Goal: Information Seeking & Learning: Learn about a topic

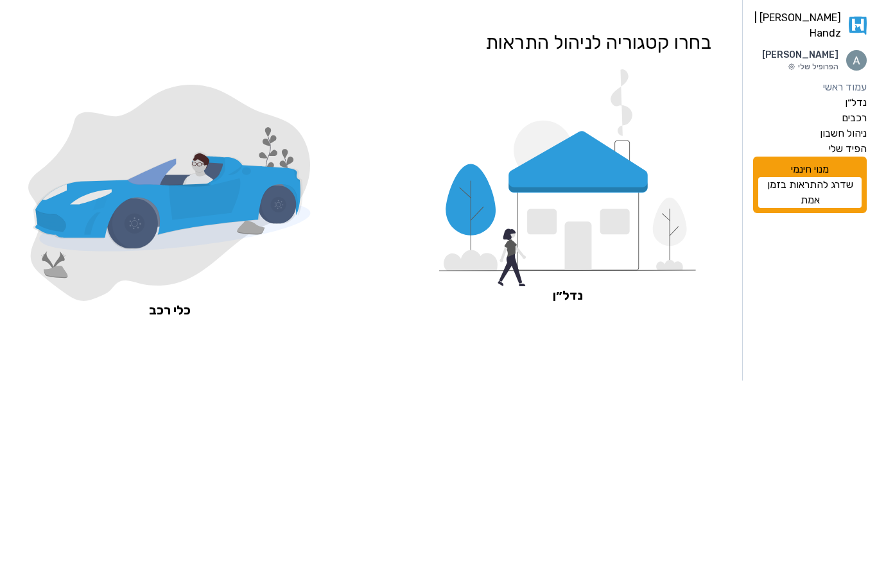
click at [533, 209] on icon at bounding box center [567, 177] width 257 height 217
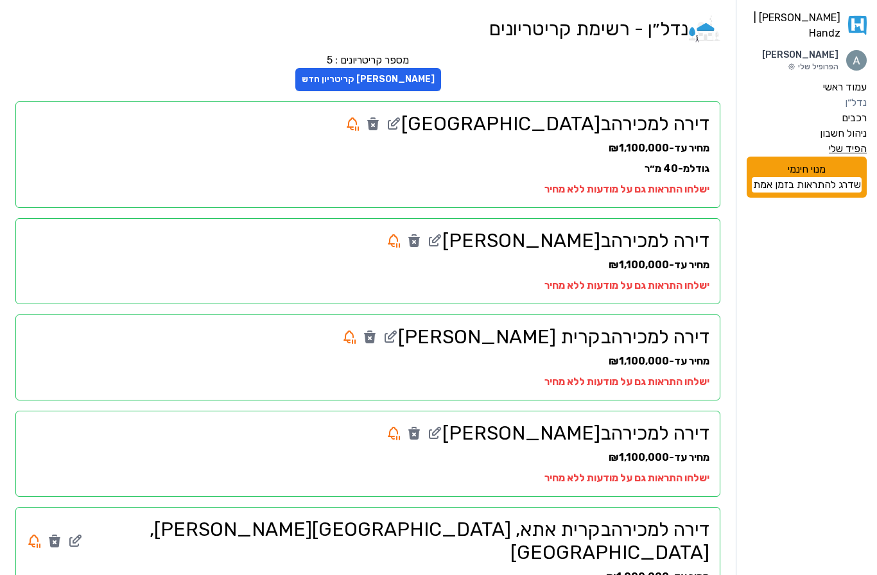
click at [841, 144] on label "הפיד שלי" at bounding box center [848, 148] width 38 height 15
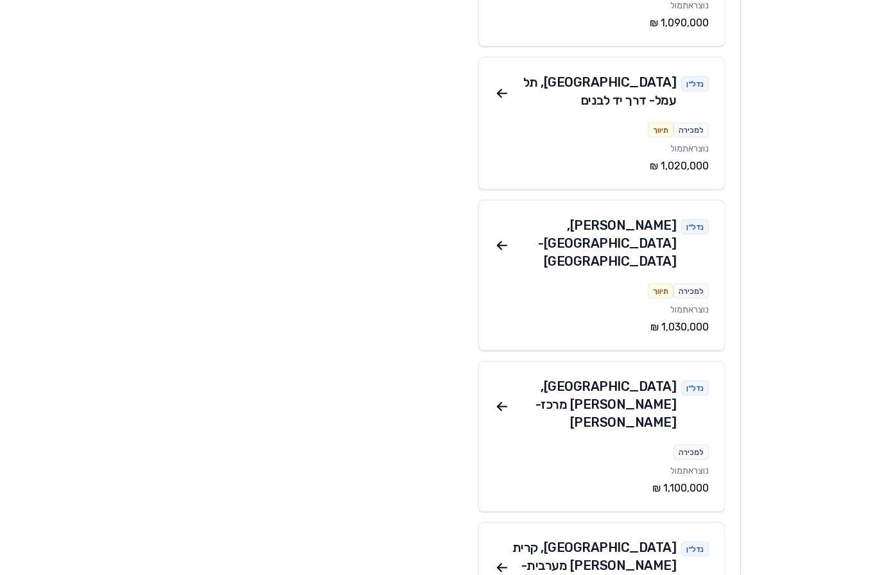
scroll to position [318, 0]
click at [504, 245] on icon at bounding box center [501, 245] width 9 height 0
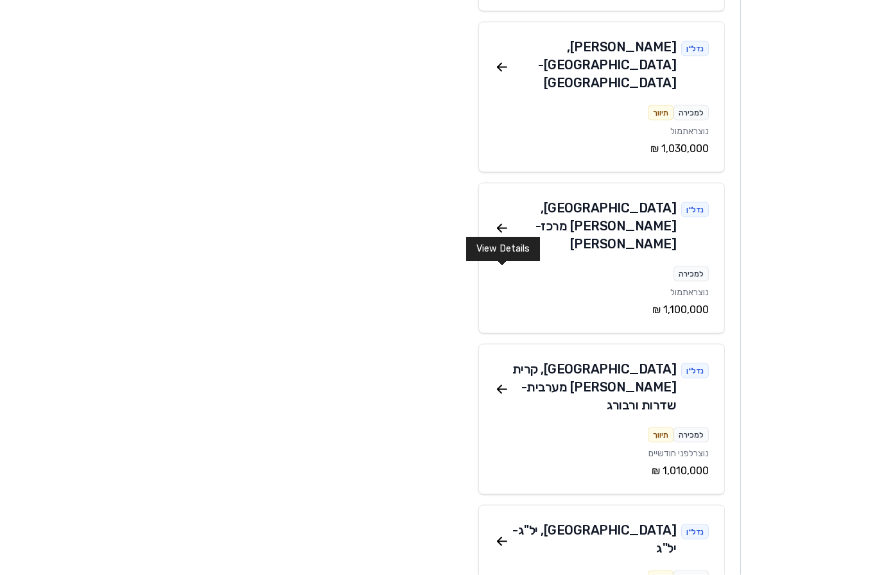
scroll to position [497, 0]
click at [503, 381] on icon at bounding box center [501, 388] width 15 height 15
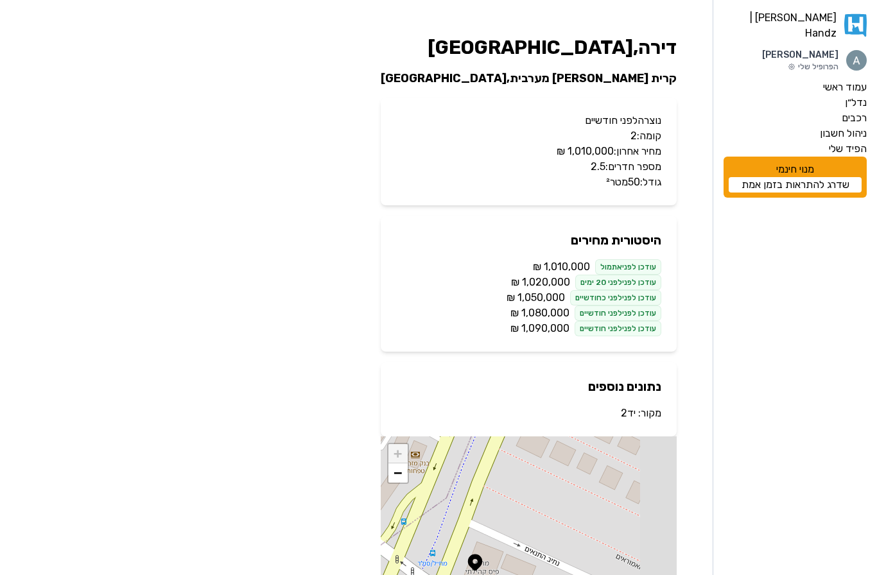
click at [560, 266] on span "‏1,010,000 ‏₪" at bounding box center [561, 266] width 57 height 15
click at [530, 361] on div "דירה , [GEOGRAPHIC_DATA] קרית [PERSON_NAME] מערבית , [GEOGRAPHIC_DATA] נוצרה לפ…" at bounding box center [528, 351] width 316 height 651
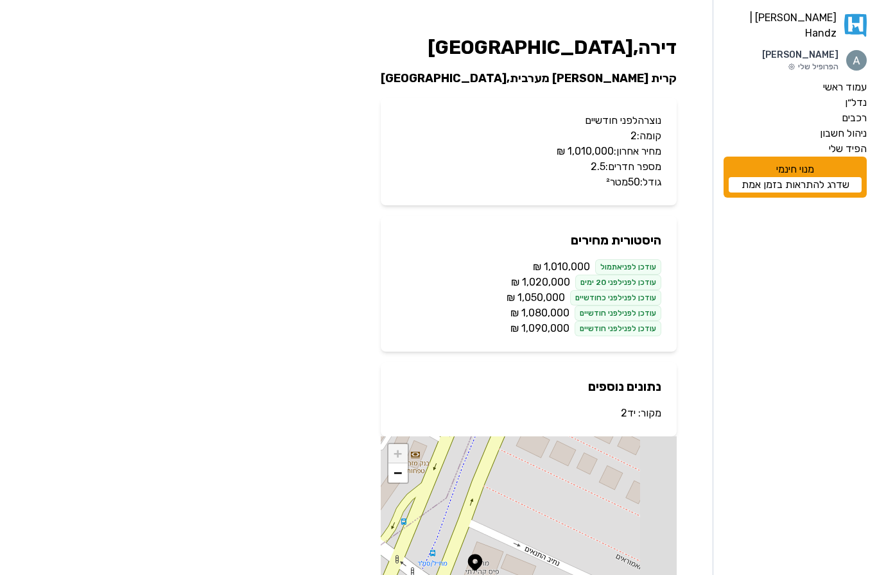
click at [530, 361] on div "דירה , [GEOGRAPHIC_DATA] קרית [PERSON_NAME] מערבית , [GEOGRAPHIC_DATA] נוצרה לפ…" at bounding box center [528, 351] width 316 height 651
click at [586, 304] on div "עודכן לפני לפני כחודשיים" at bounding box center [615, 297] width 91 height 15
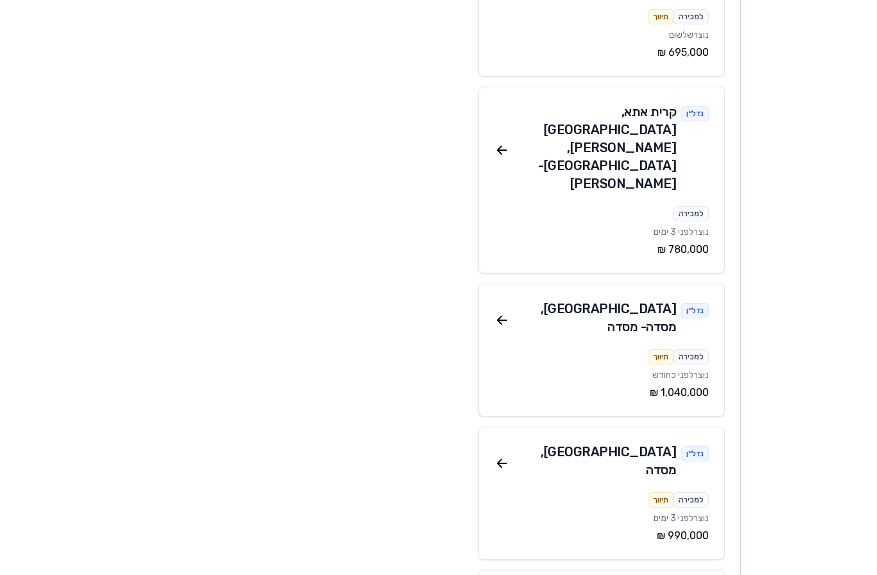
scroll to position [3085, 0]
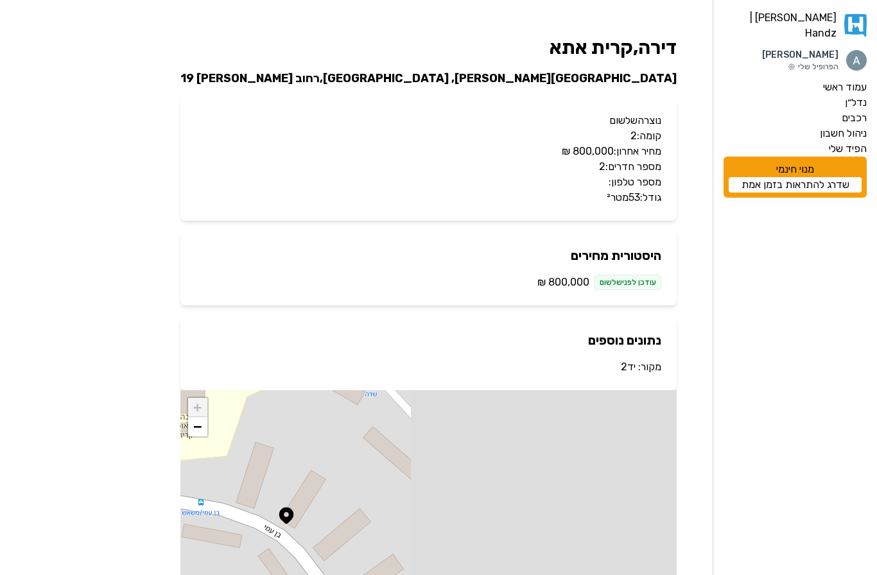
click at [545, 182] on p "מספר טלפון:" at bounding box center [428, 182] width 465 height 15
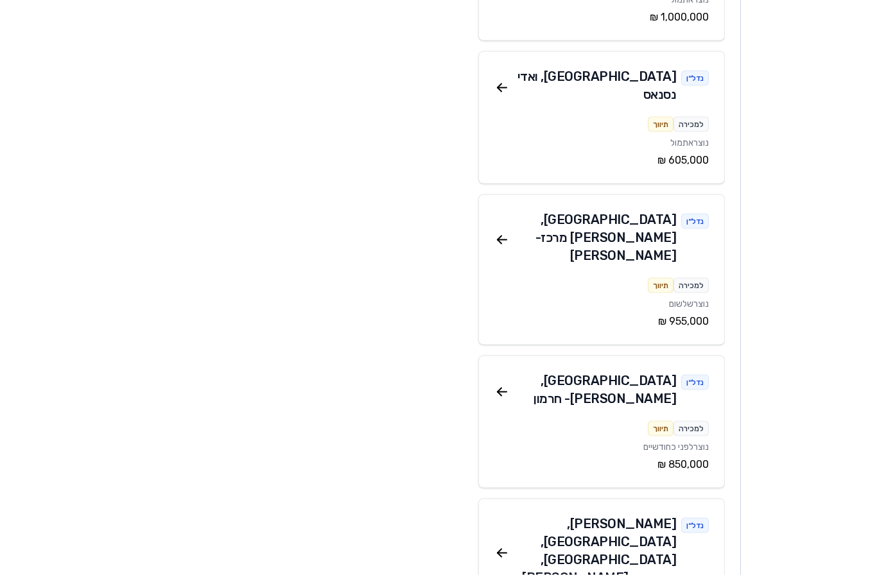
scroll to position [1827, 0]
click at [498, 545] on icon at bounding box center [501, 552] width 15 height 15
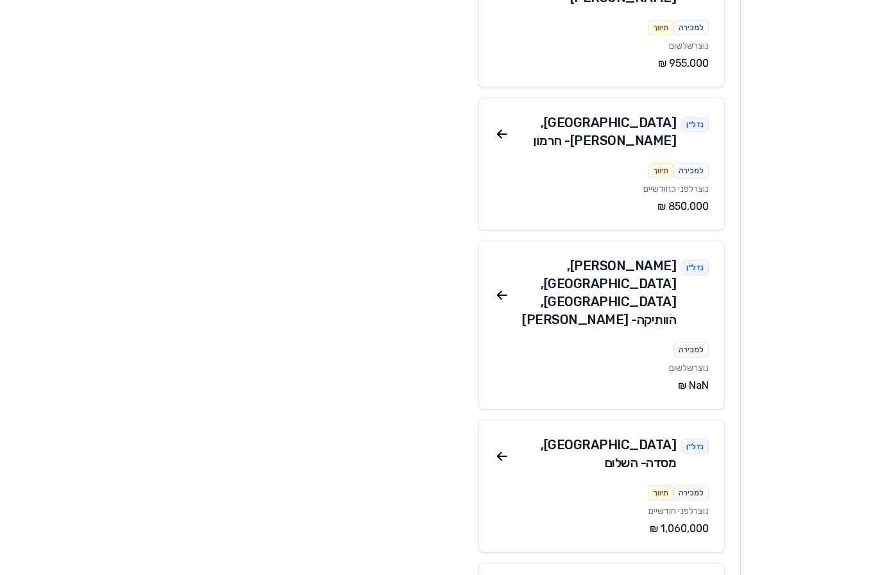
scroll to position [2084, 0]
